Goal: Transaction & Acquisition: Purchase product/service

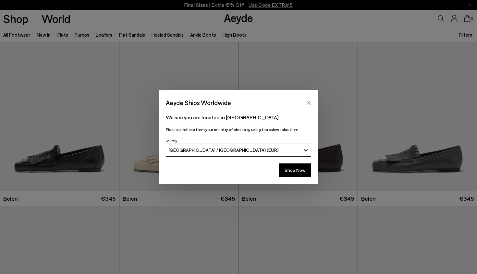
click at [308, 104] on icon "Close" at bounding box center [308, 102] width 5 height 5
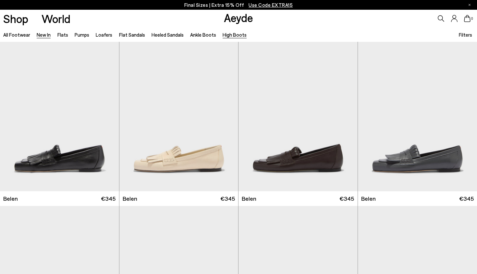
click at [223, 35] on link "High Boots" at bounding box center [234, 35] width 24 height 6
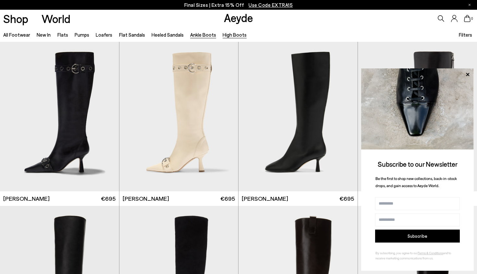
click at [194, 37] on link "Ankle Boots" at bounding box center [203, 35] width 26 height 6
